Goal: Task Accomplishment & Management: Use online tool/utility

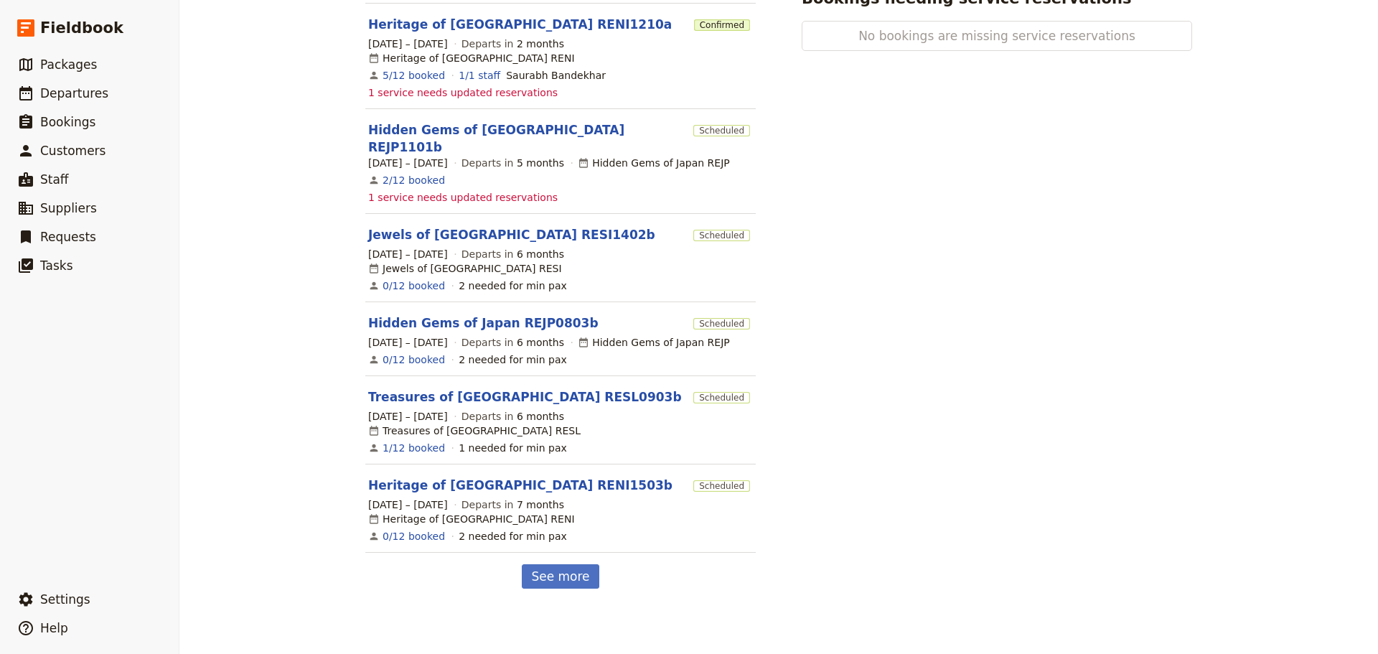
scroll to position [553, 0]
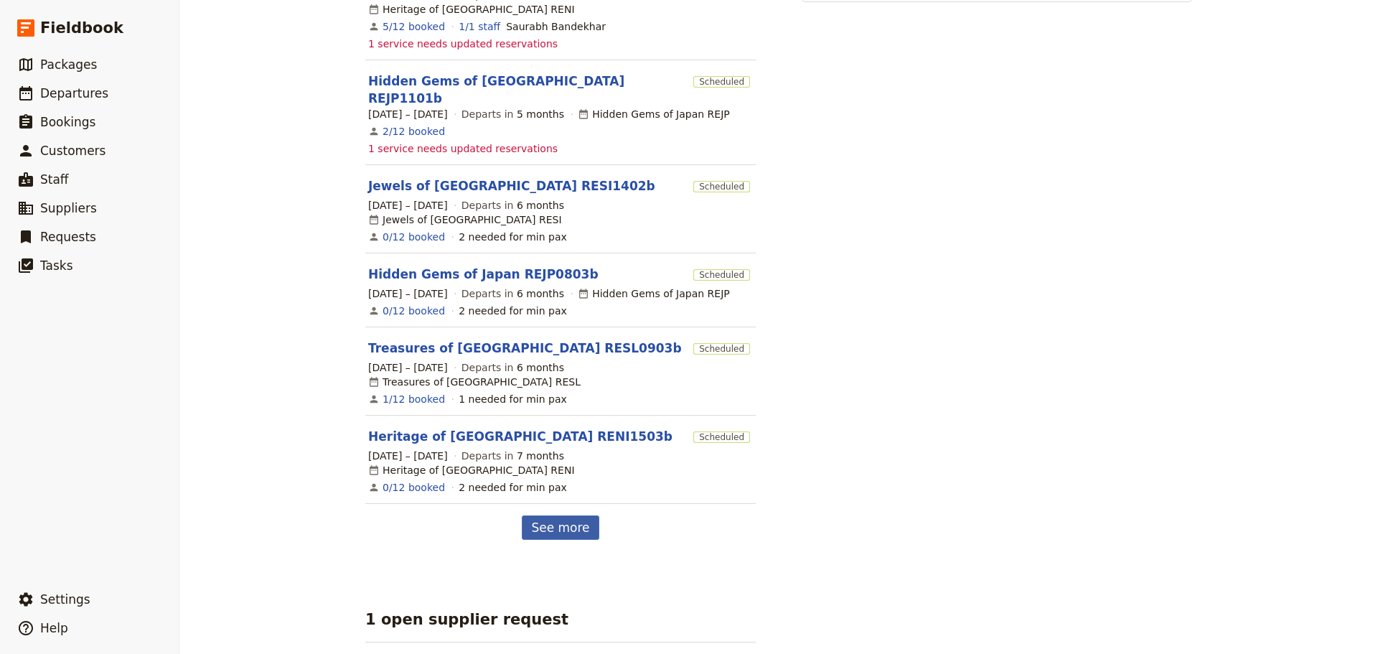
click at [554, 515] on link "See more" at bounding box center [560, 527] width 77 height 24
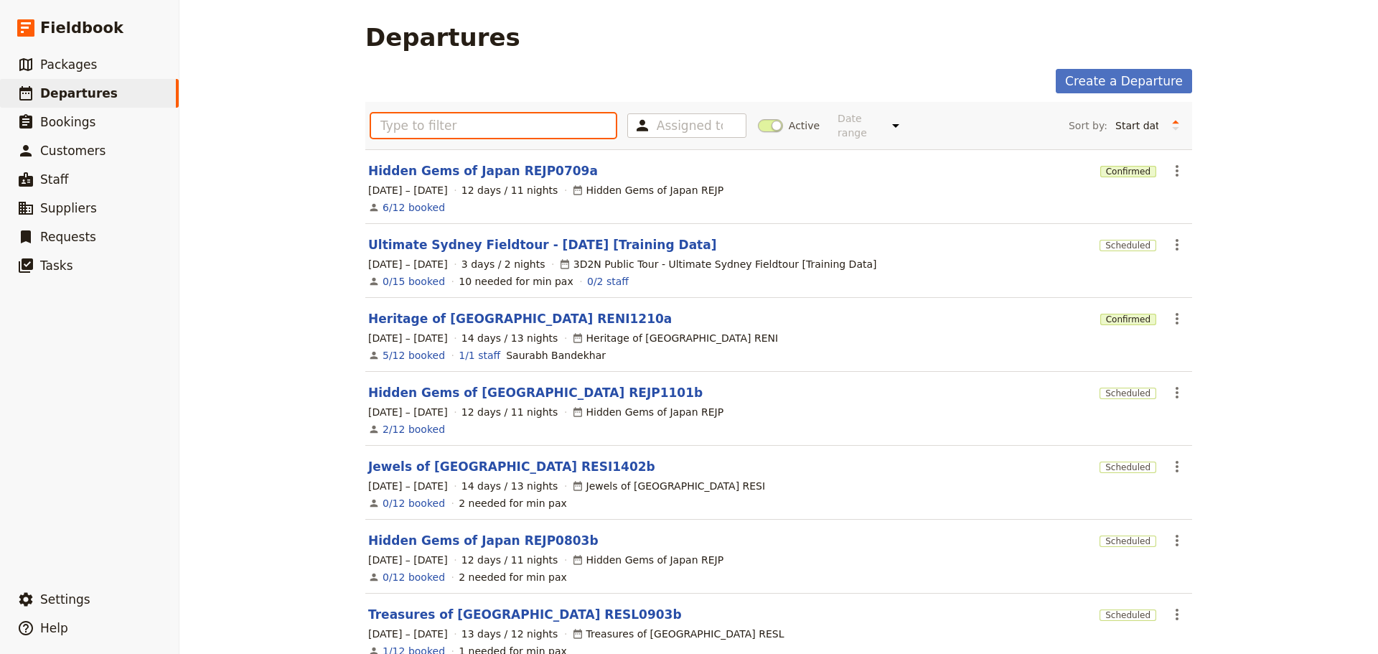
click at [525, 128] on input "text" at bounding box center [493, 125] width 245 height 24
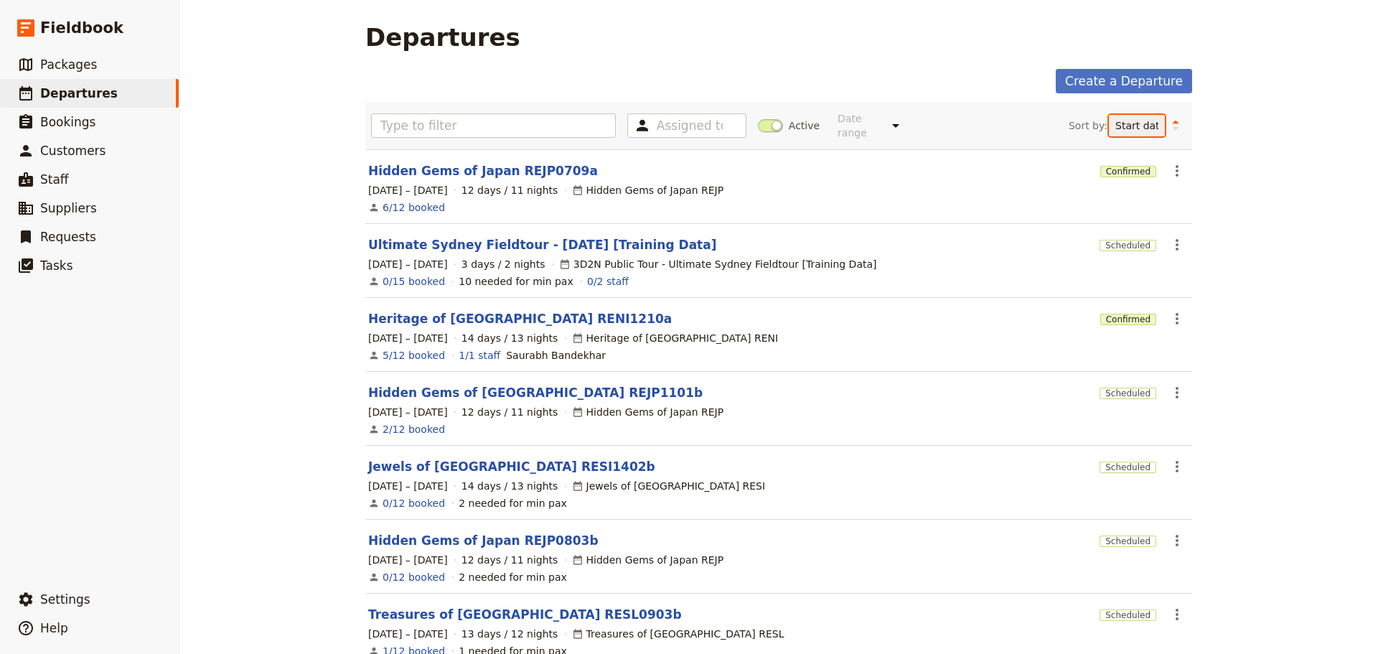
click at [1136, 123] on select "Start date Name Status Most recently updated Most recently created" at bounding box center [1137, 126] width 56 height 22
select select "UPDATED_AT"
click at [1109, 115] on select "Start date Name Status Most recently updated Most recently created" at bounding box center [1137, 126] width 56 height 22
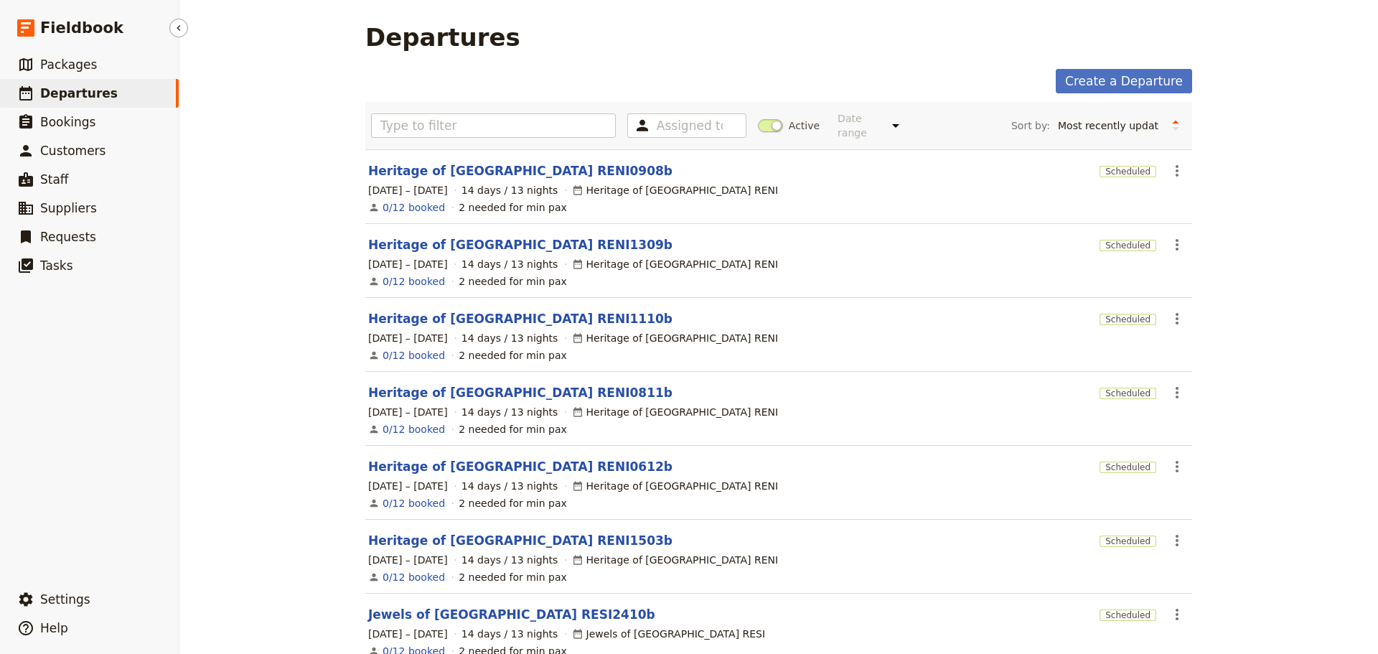
click at [97, 91] on span "Departures" at bounding box center [79, 93] width 78 height 14
click at [70, 67] on span "Packages" at bounding box center [68, 64] width 57 height 14
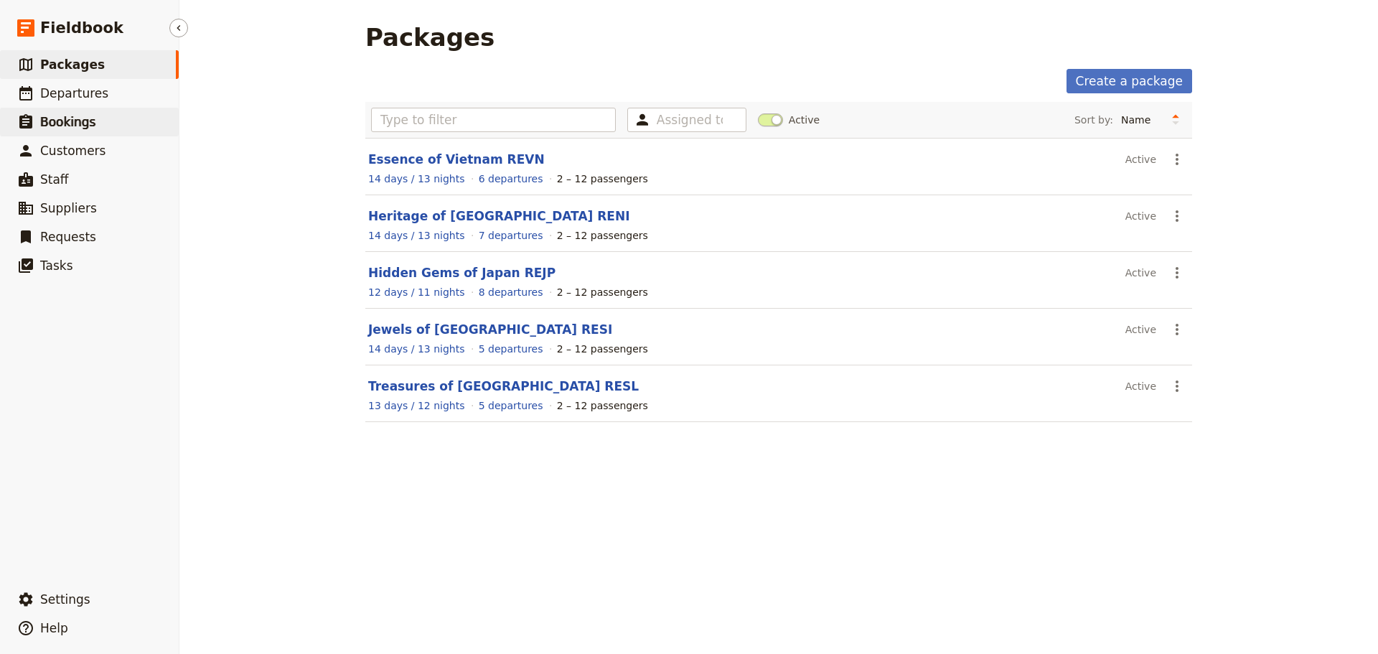
click at [102, 123] on link "​ Bookings" at bounding box center [89, 122] width 179 height 29
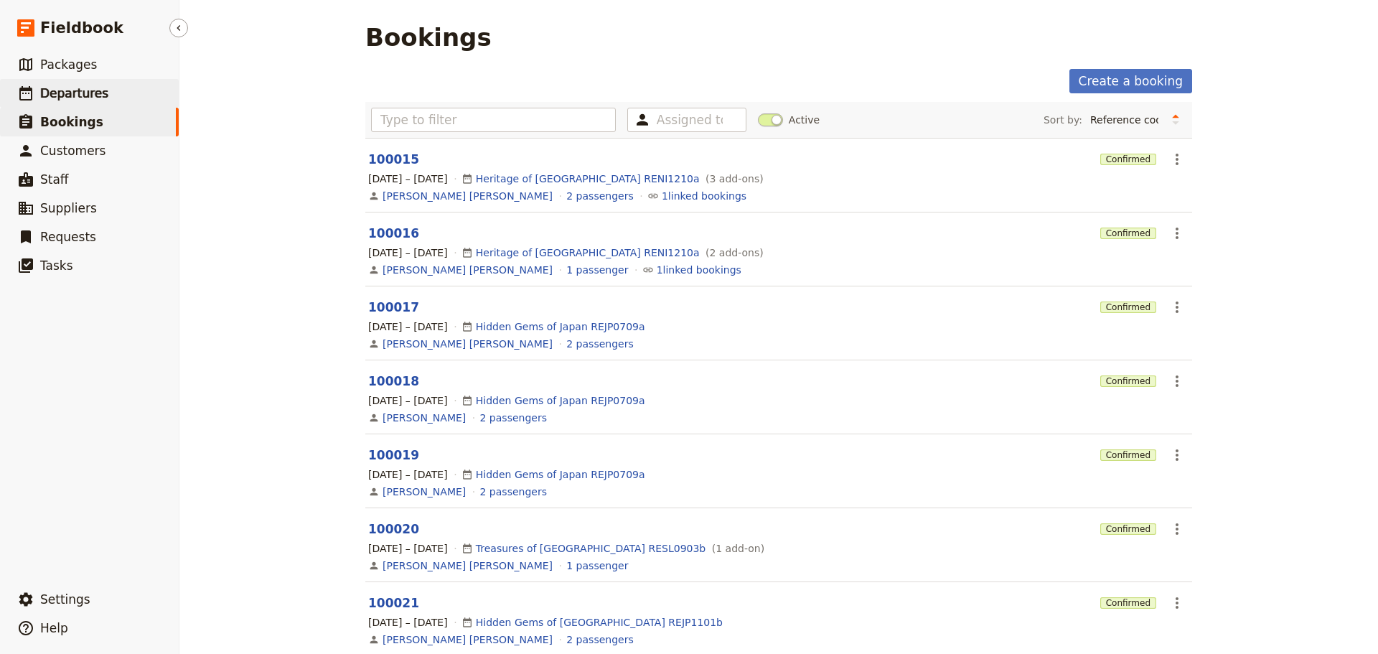
click at [90, 94] on span "Departures" at bounding box center [74, 93] width 68 height 14
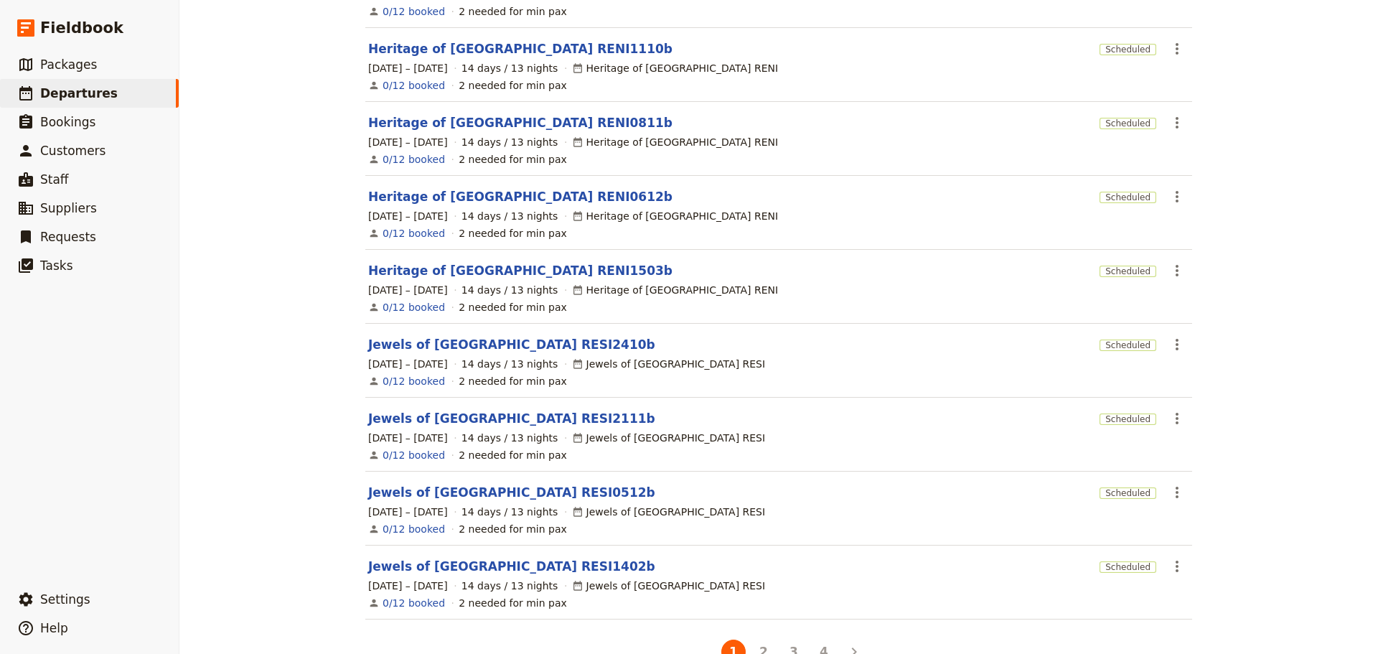
scroll to position [294, 0]
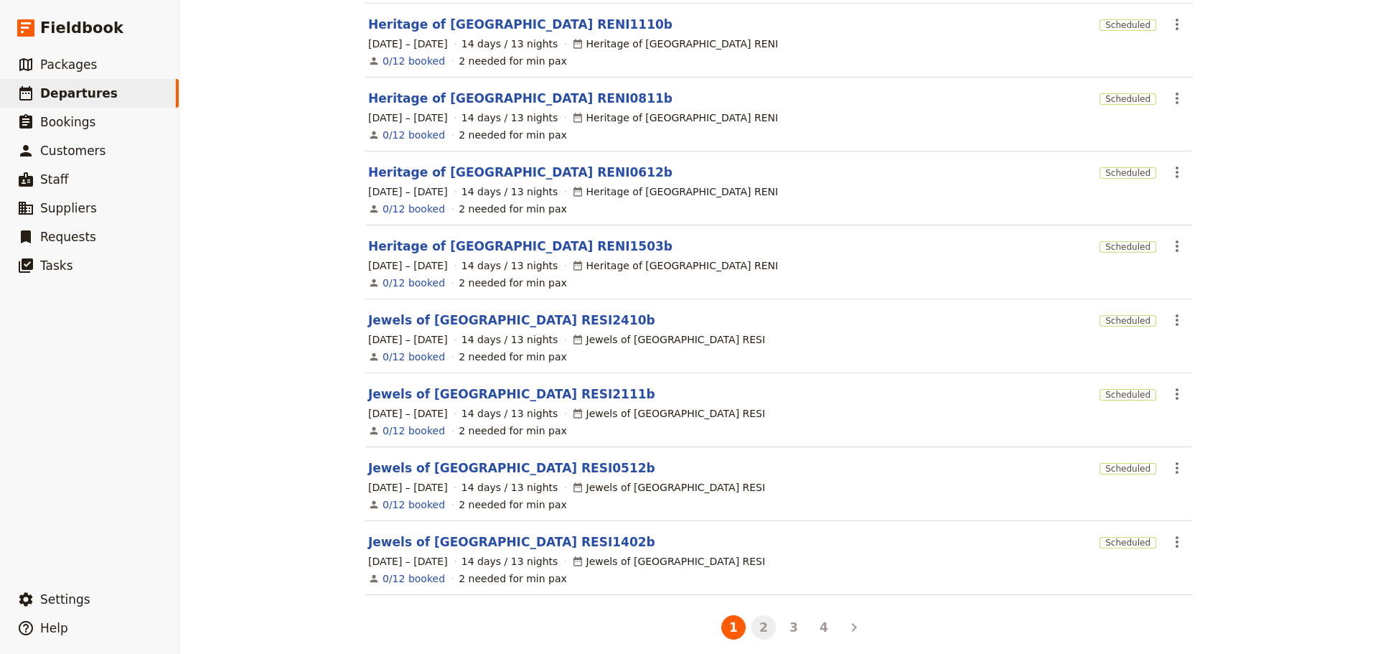
click at [755, 617] on button "2" at bounding box center [764, 627] width 24 height 24
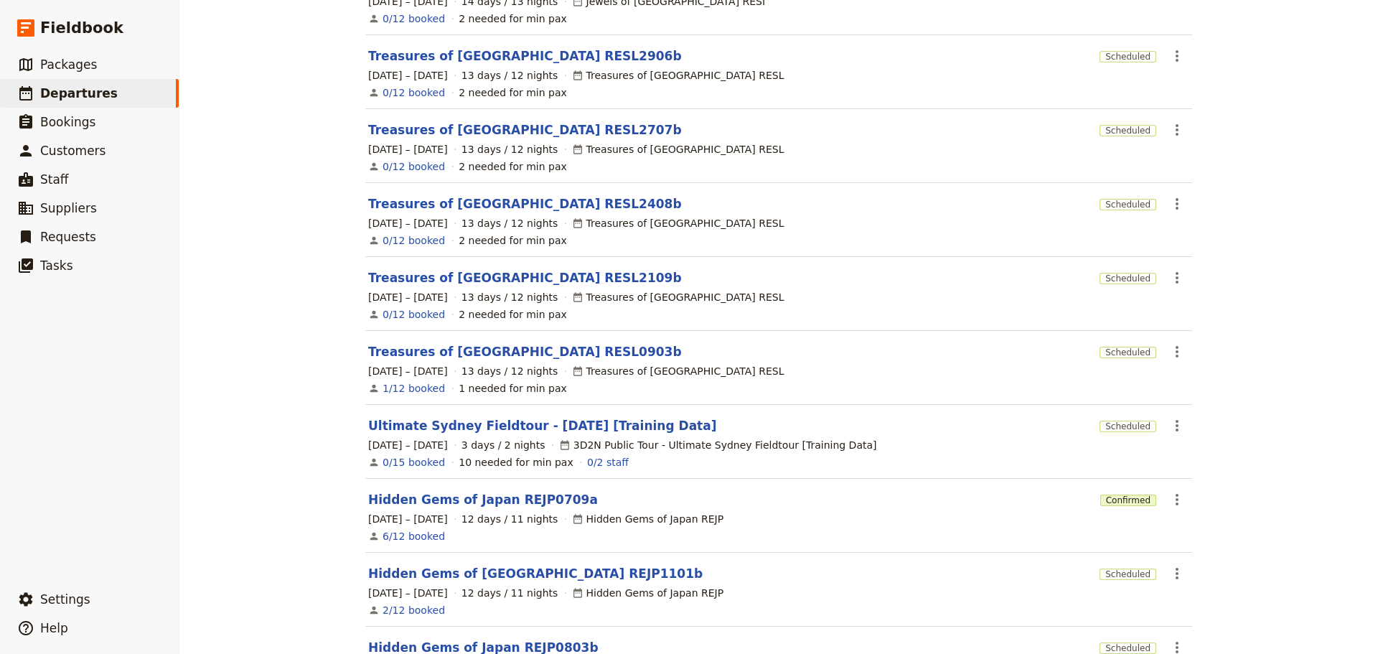
scroll to position [287, 0]
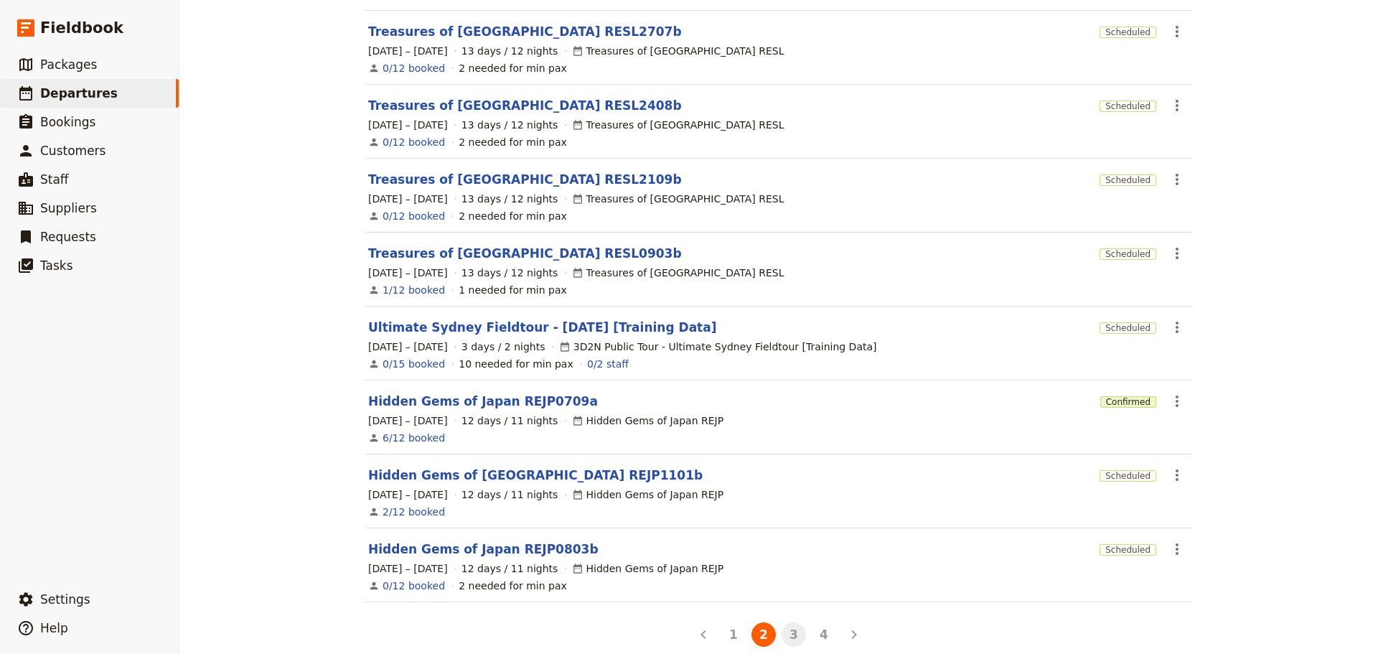
click at [786, 627] on button "3" at bounding box center [794, 634] width 24 height 24
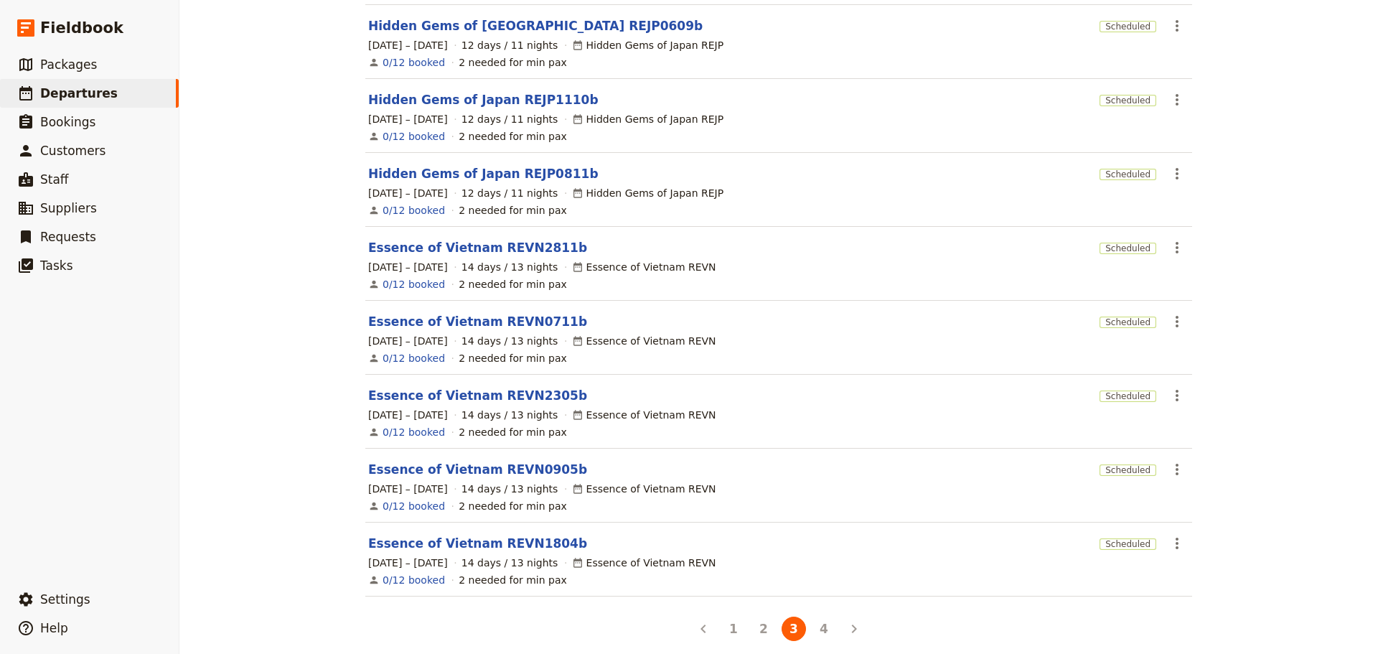
scroll to position [294, 0]
click at [815, 618] on button "4" at bounding box center [824, 627] width 24 height 24
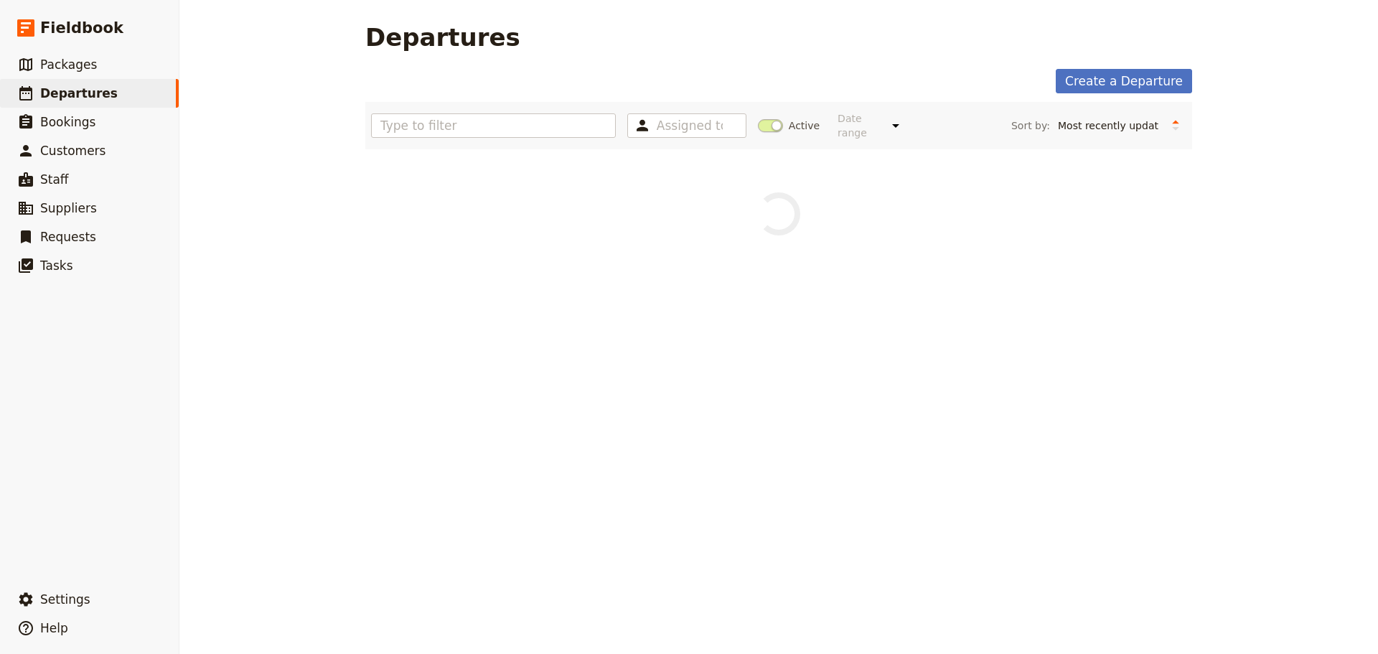
scroll to position [0, 0]
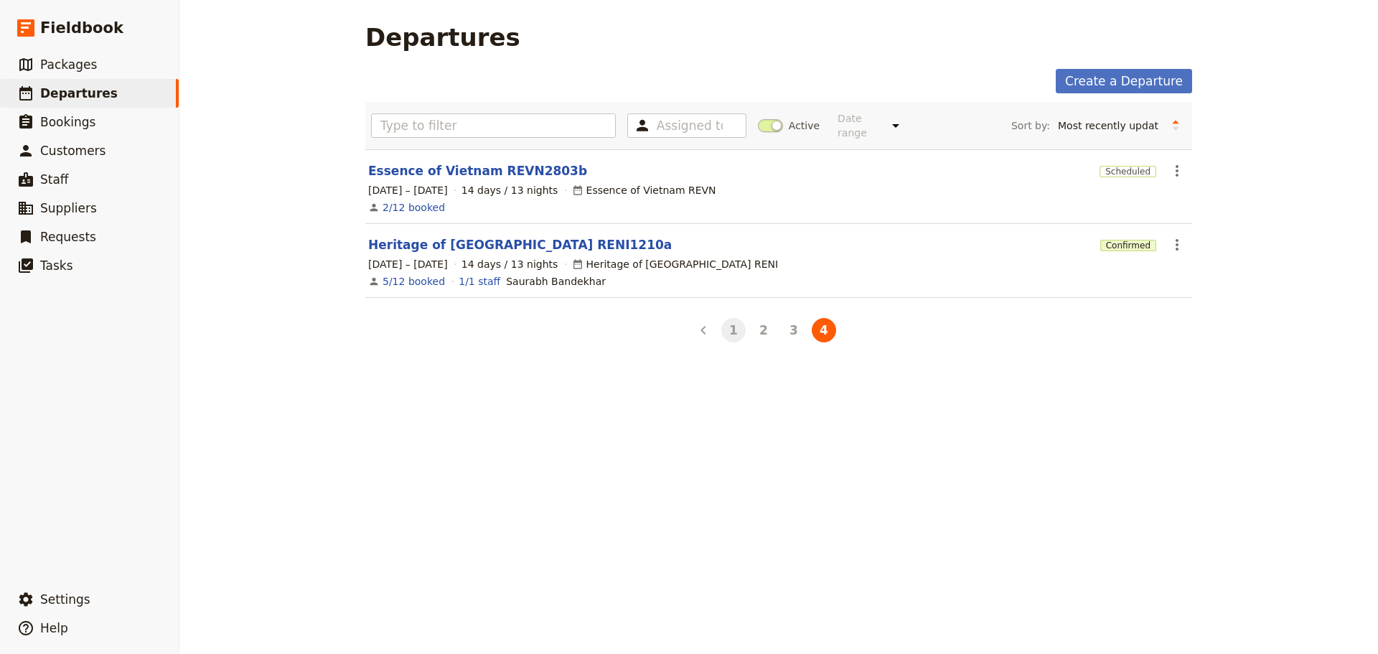
click at [721, 322] on button "1" at bounding box center [733, 330] width 24 height 24
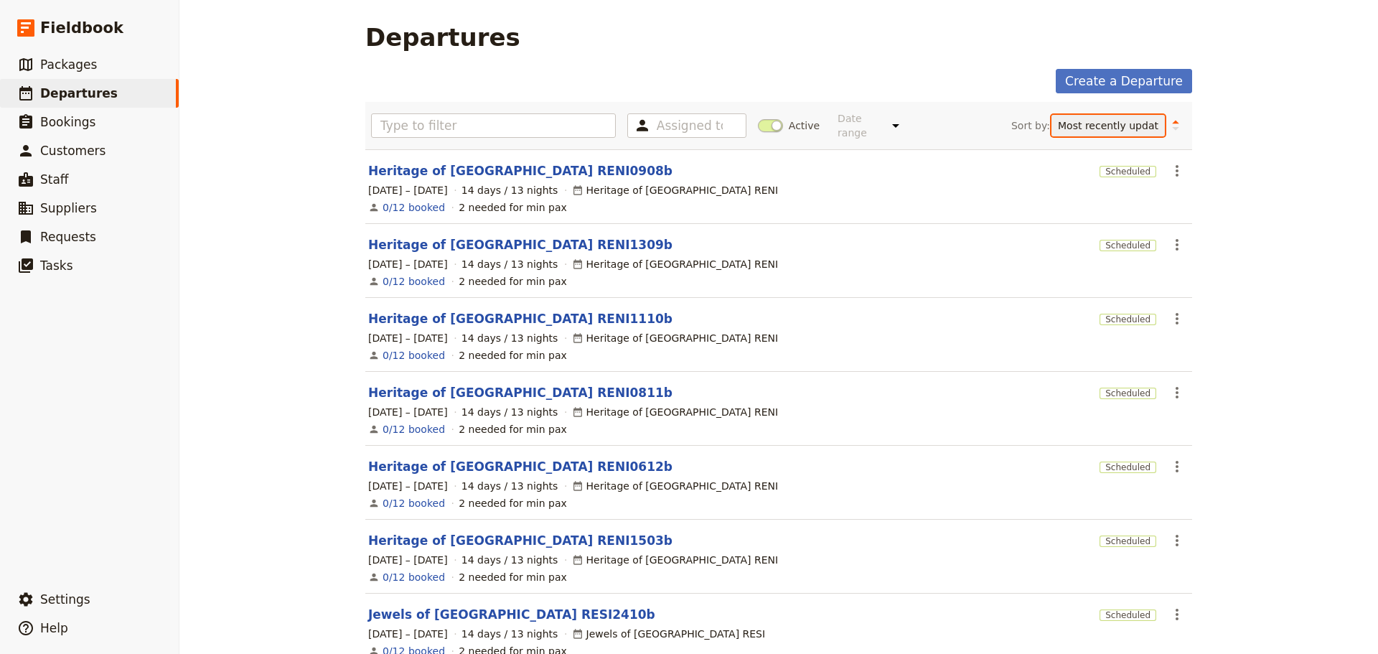
drag, startPoint x: 1099, startPoint y: 119, endPoint x: 1098, endPoint y: 127, distance: 7.9
click at [1099, 119] on select "Start date Name Status Most recently updated Most recently created" at bounding box center [1108, 126] width 113 height 22
select select "START_DATE"
click at [1103, 115] on select "Start date Name Status Most recently updated Most recently created" at bounding box center [1108, 126] width 113 height 22
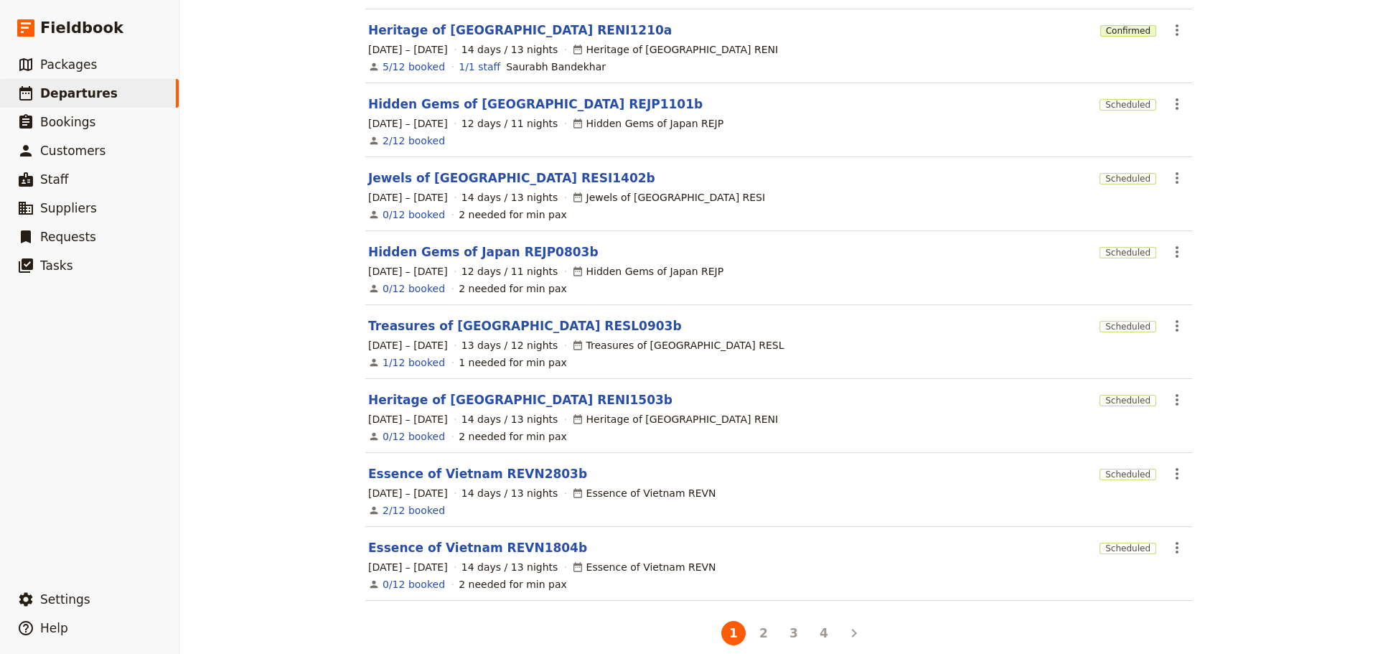
scroll to position [294, 0]
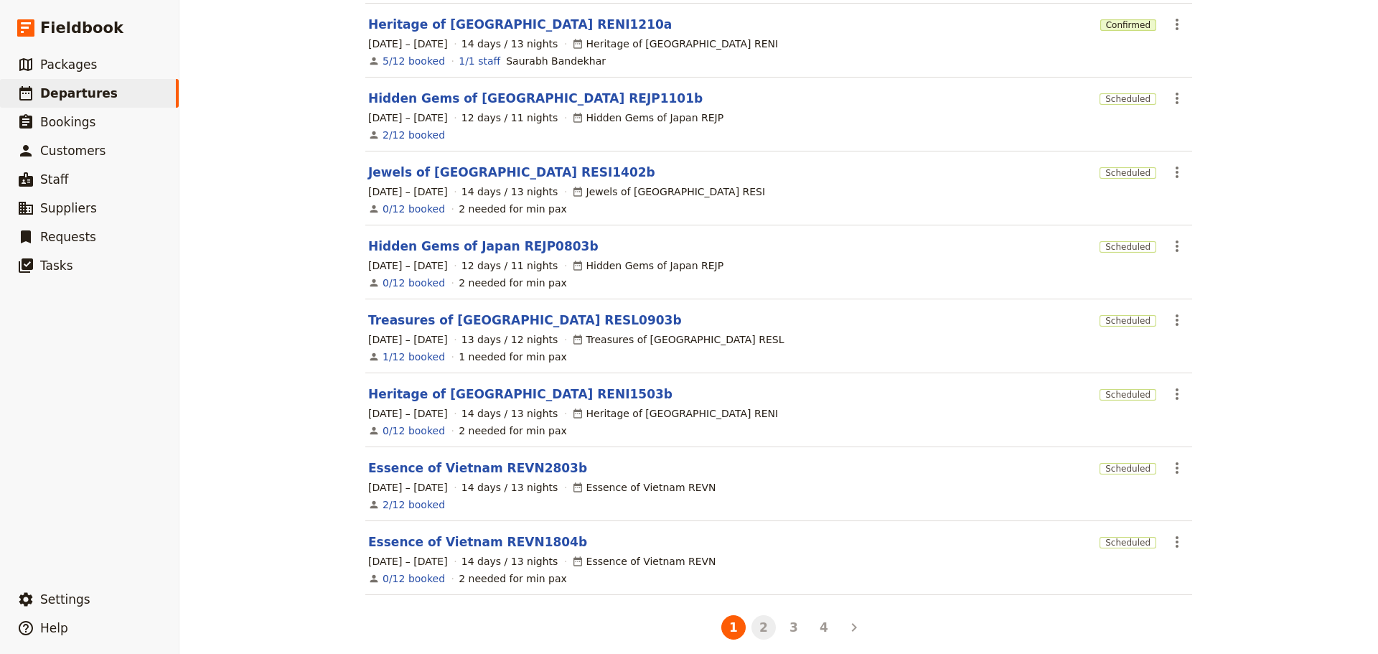
click at [766, 624] on li "2" at bounding box center [764, 627] width 30 height 30
click at [764, 621] on button "2" at bounding box center [764, 627] width 24 height 24
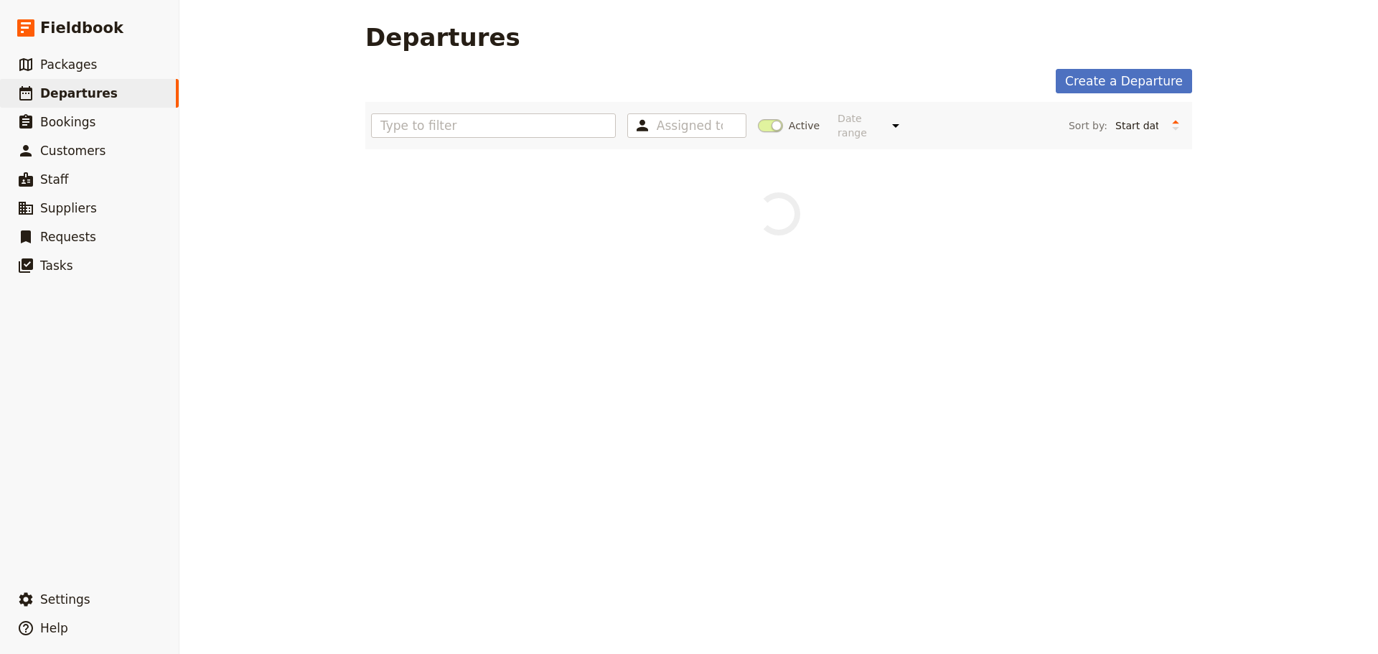
scroll to position [0, 0]
